Goal: Information Seeking & Learning: Learn about a topic

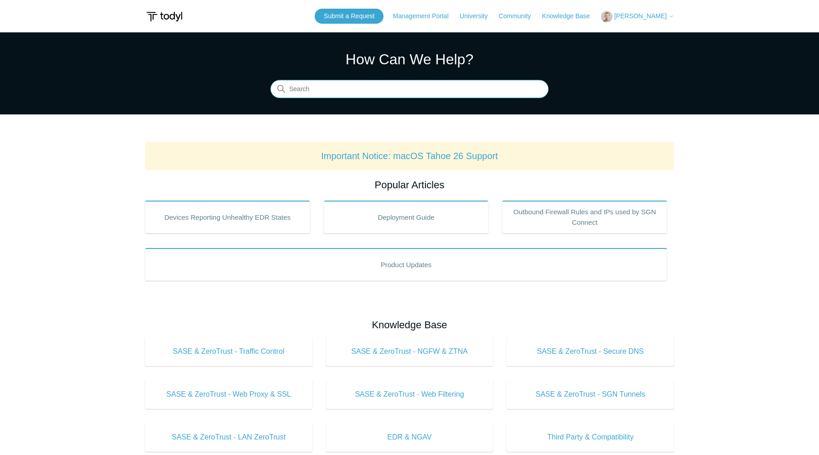
click at [382, 93] on input "Search" at bounding box center [409, 89] width 278 height 18
type input "ubiquiti"
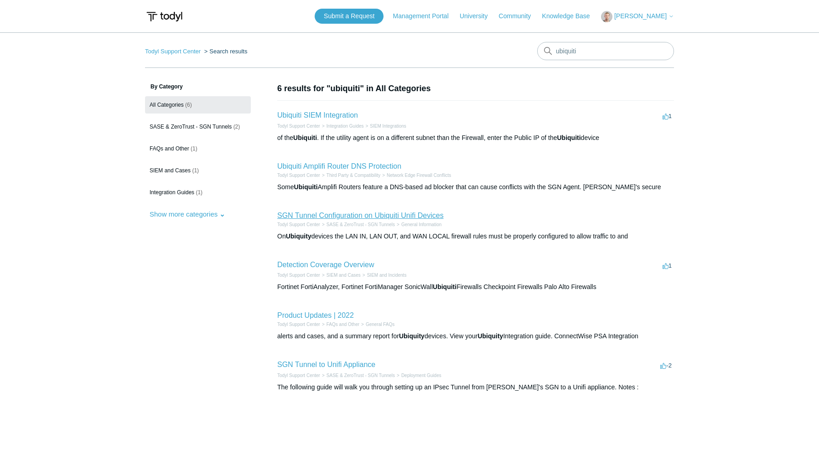
click at [330, 218] on link "SGN Tunnel Configuration on Ubiquiti Unifi Devices" at bounding box center [360, 216] width 166 height 8
click at [351, 366] on link "SGN Tunnel to Unifi Appliance" at bounding box center [326, 365] width 98 height 8
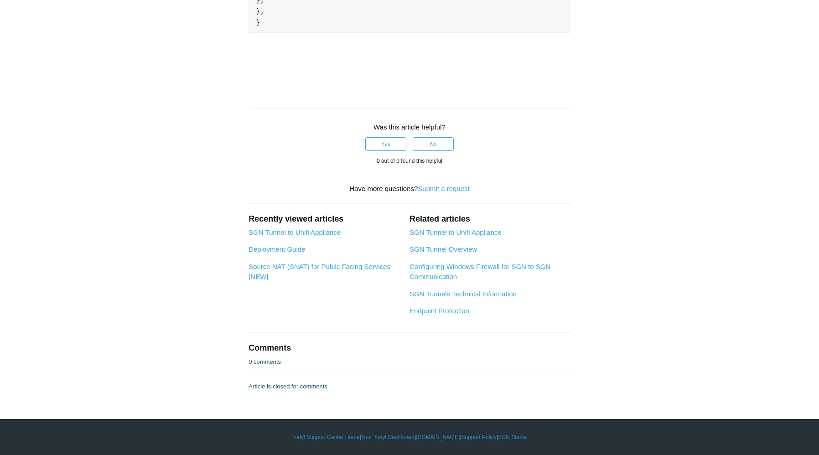
scroll to position [958, 0]
drag, startPoint x: 291, startPoint y: 150, endPoint x: 295, endPoint y: 146, distance: 4.8
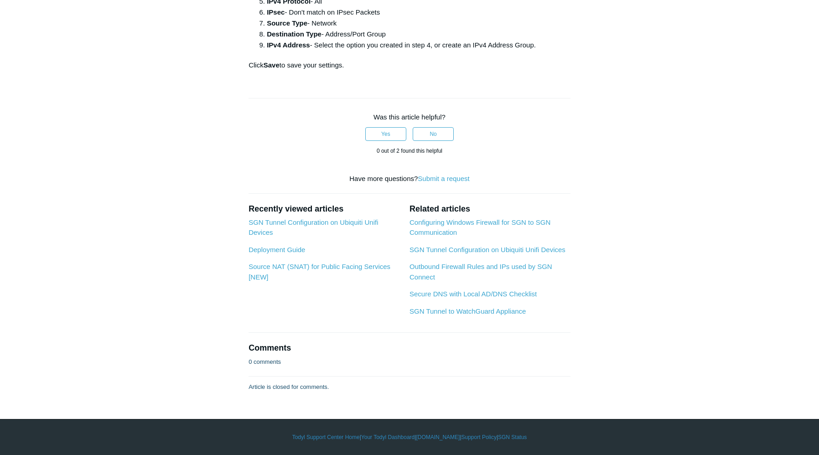
scroll to position [2509, 0]
